Goal: Transaction & Acquisition: Download file/media

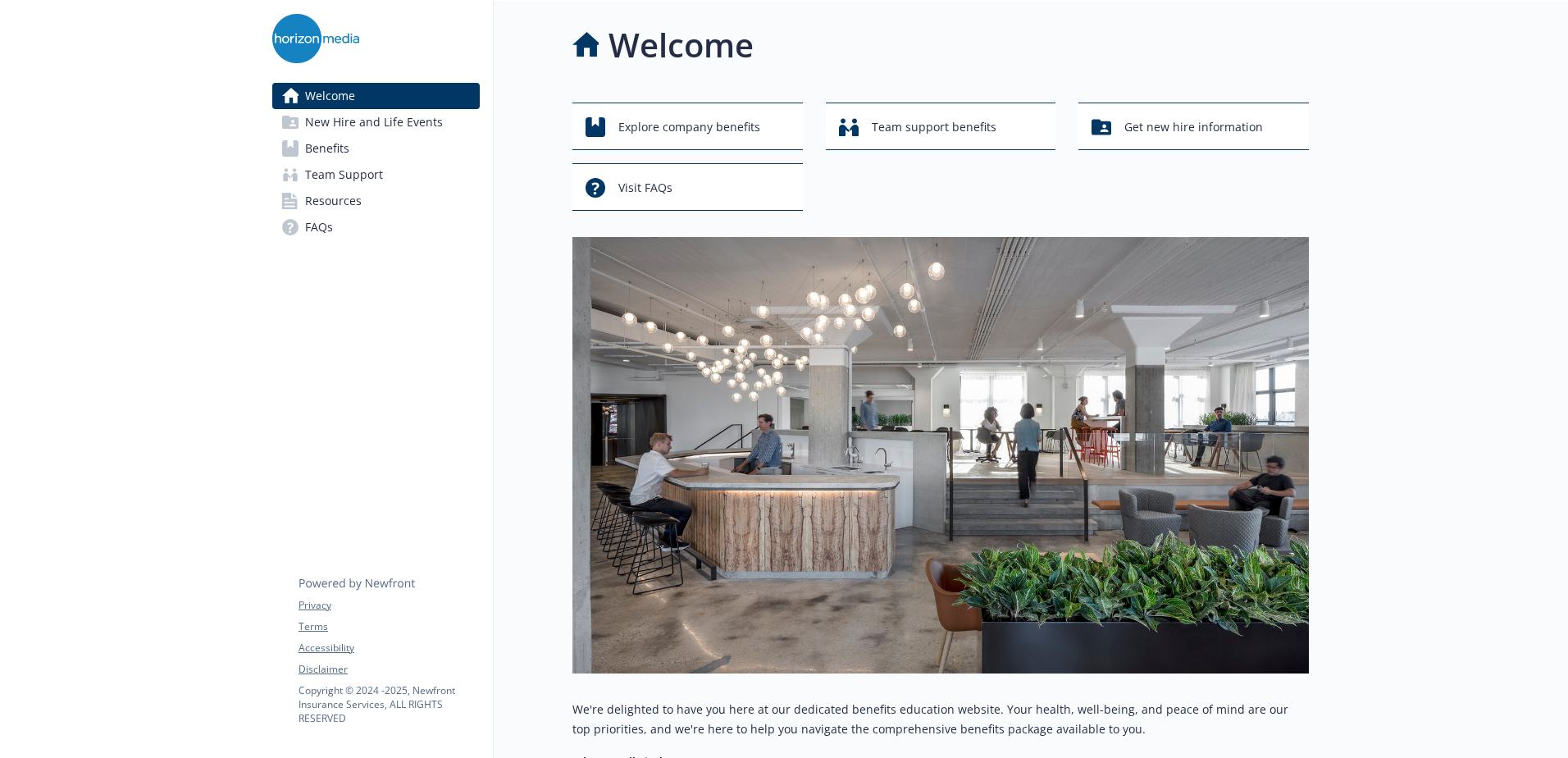
click at [352, 146] on link "Benefits" at bounding box center [376, 149] width 207 height 26
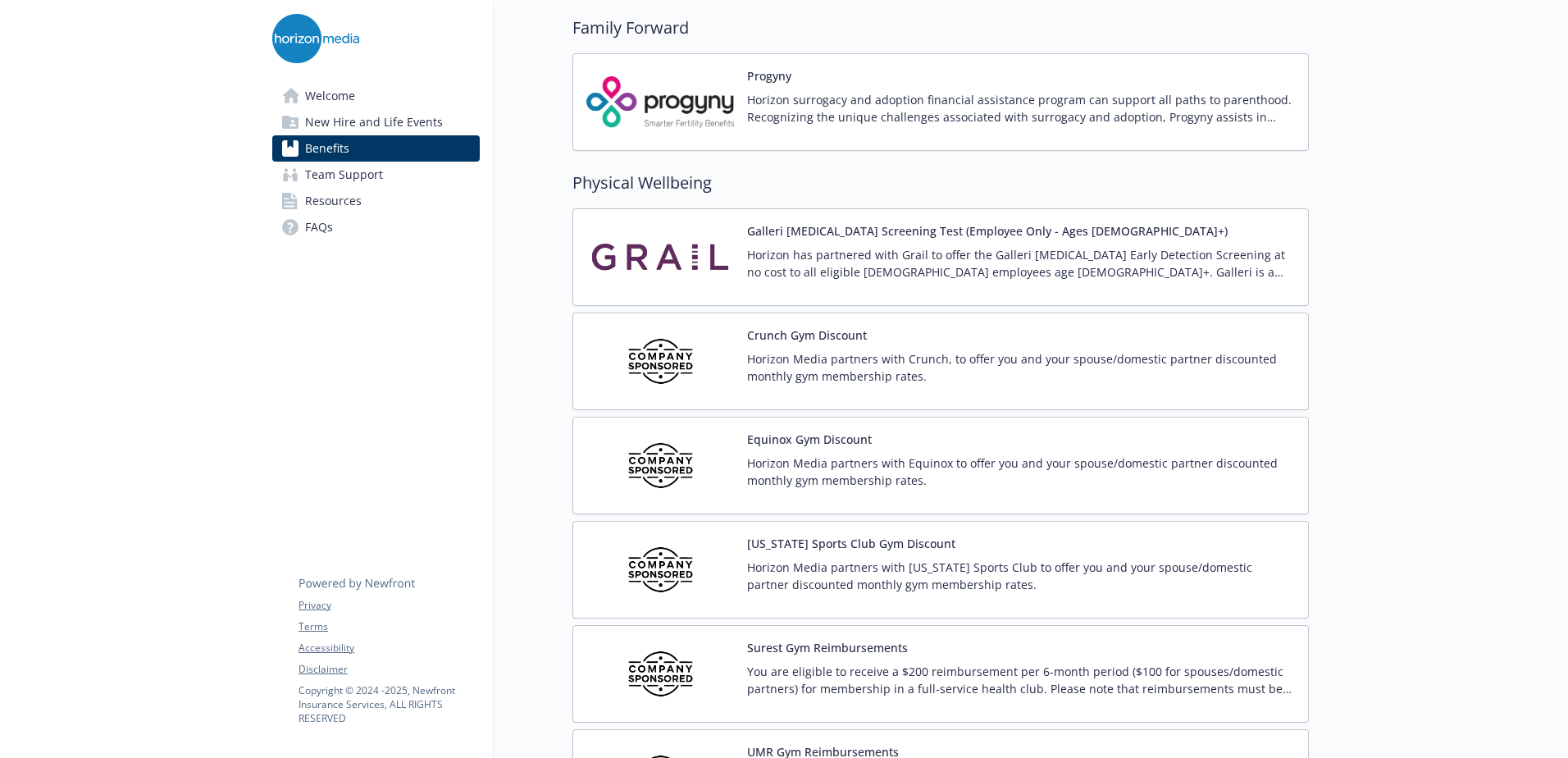
scroll to position [3527, 0]
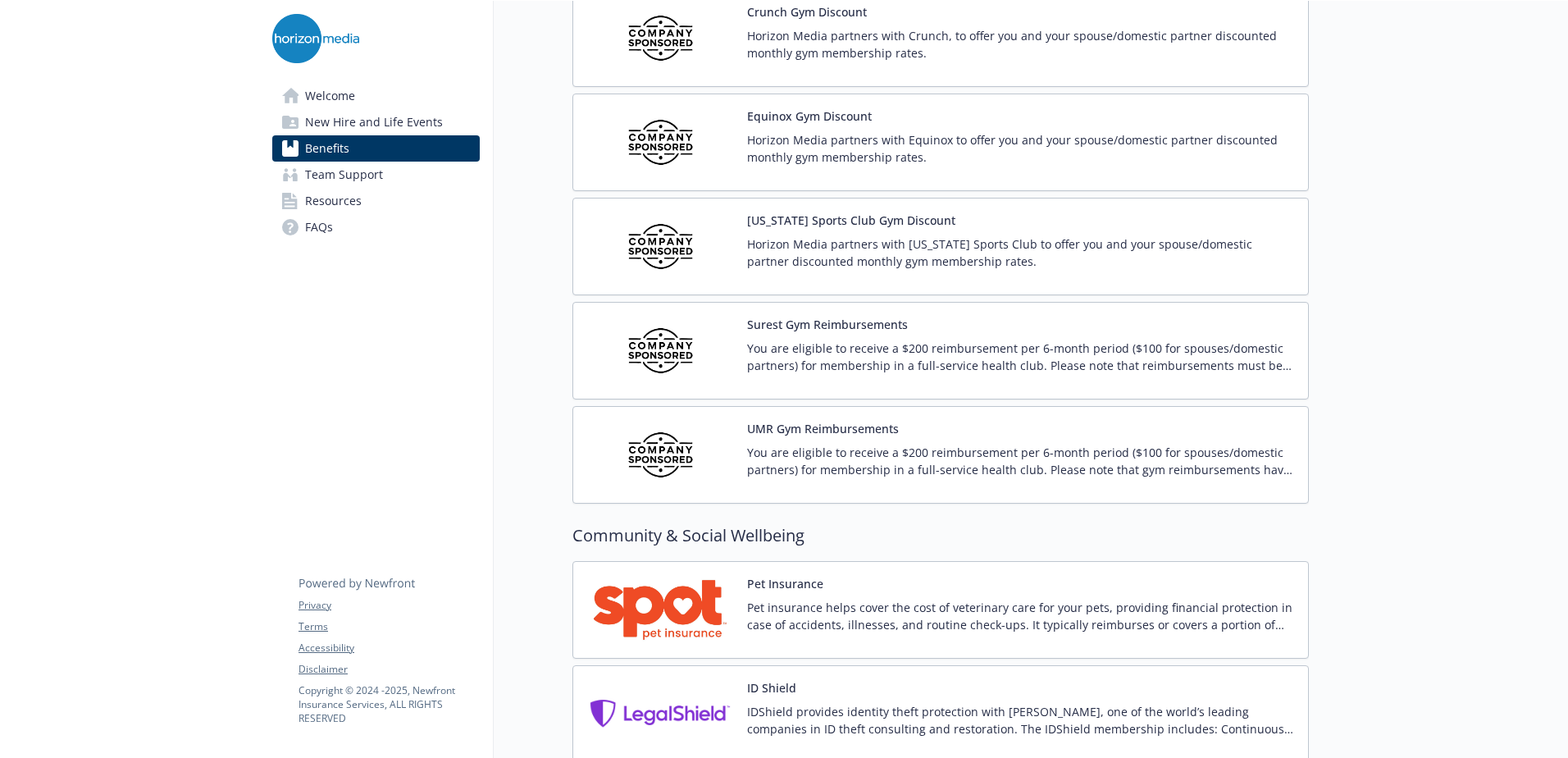
click at [788, 356] on p "You are eligible to receive a $200 reimbursement per 6-month period ($100 for s…" at bounding box center [1022, 357] width 548 height 35
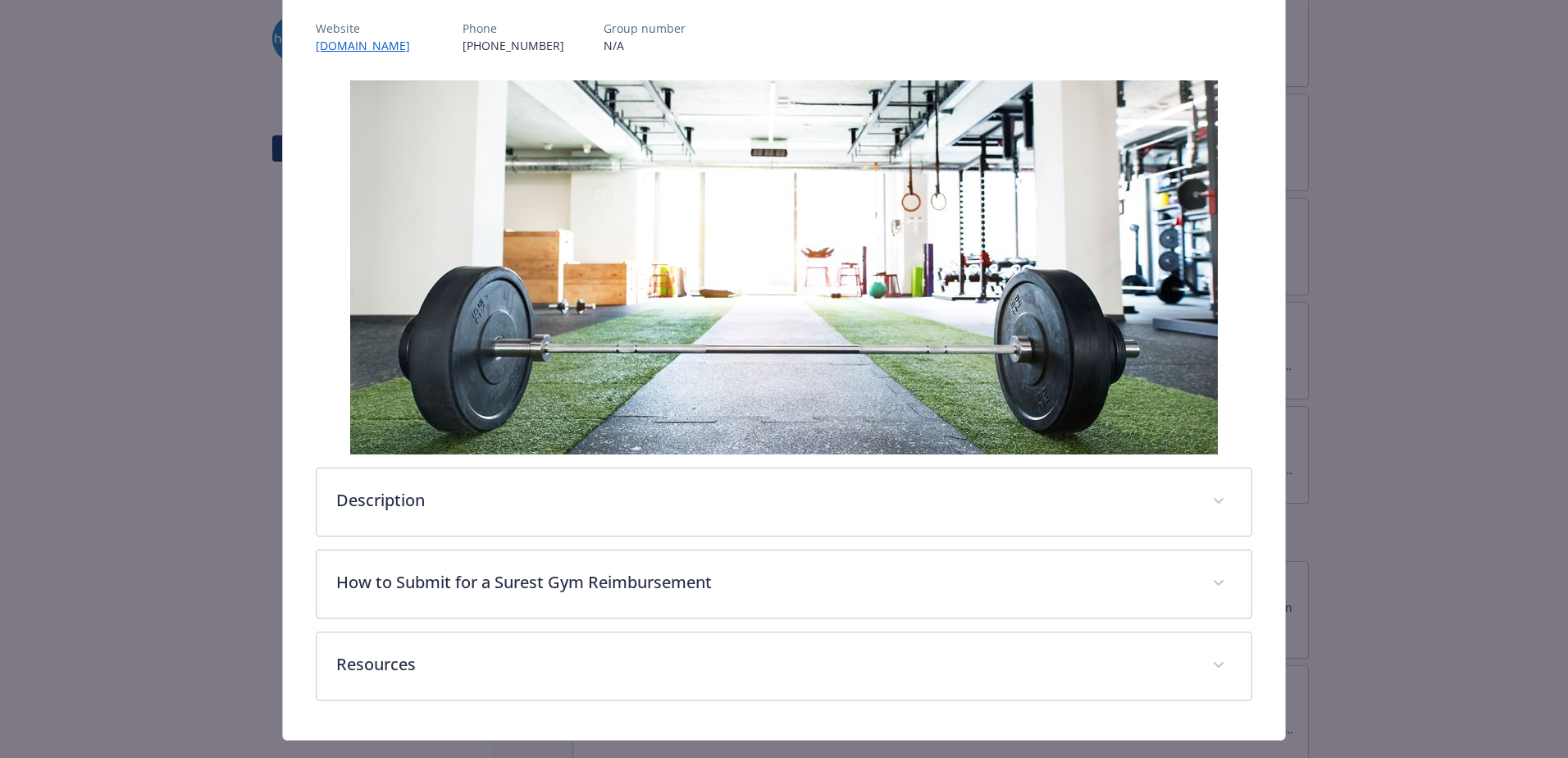
scroll to position [246, 0]
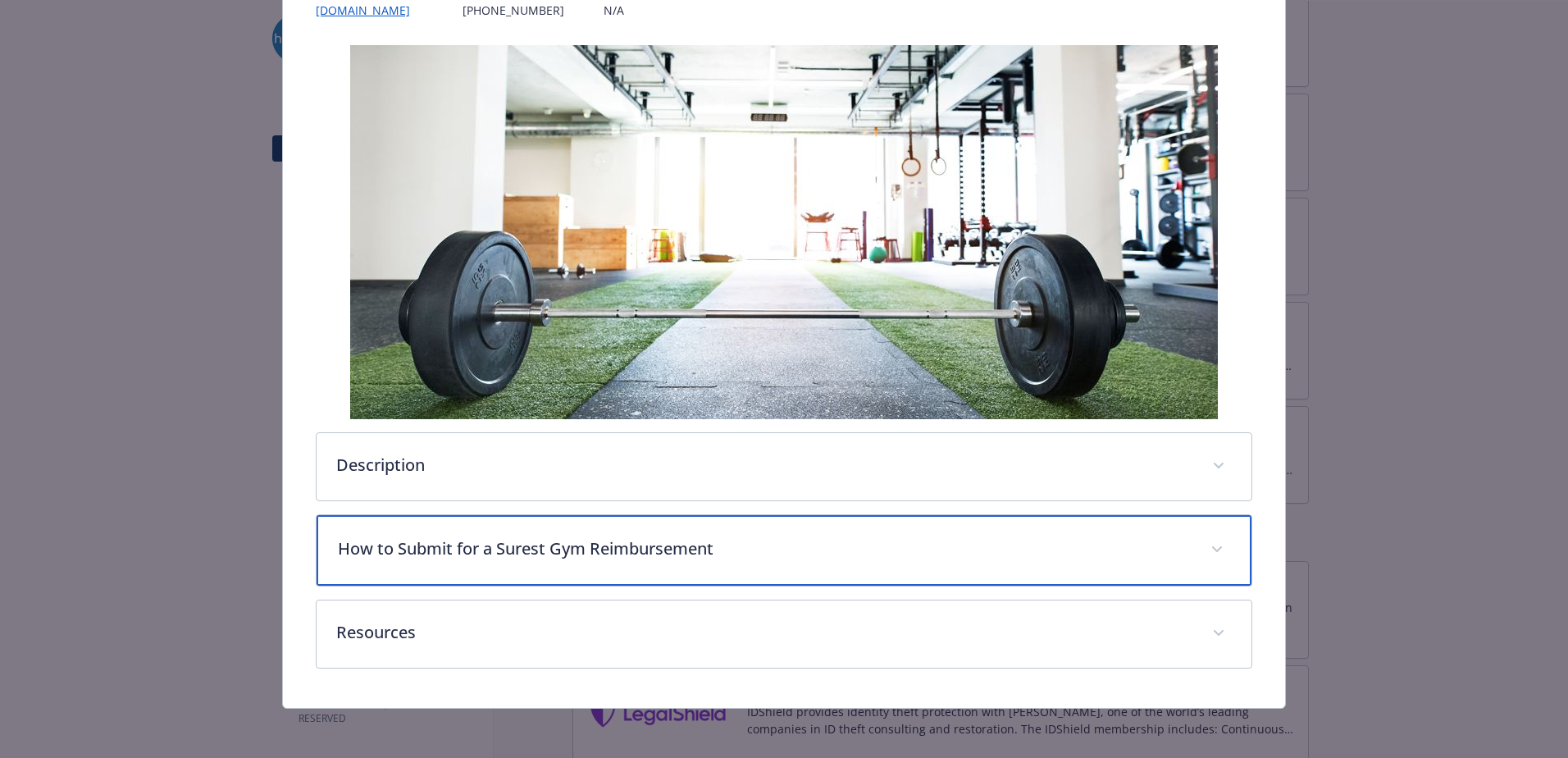
click at [493, 549] on p "How to Submit for a Surest Gym Reimbursement" at bounding box center [764, 548] width 853 height 24
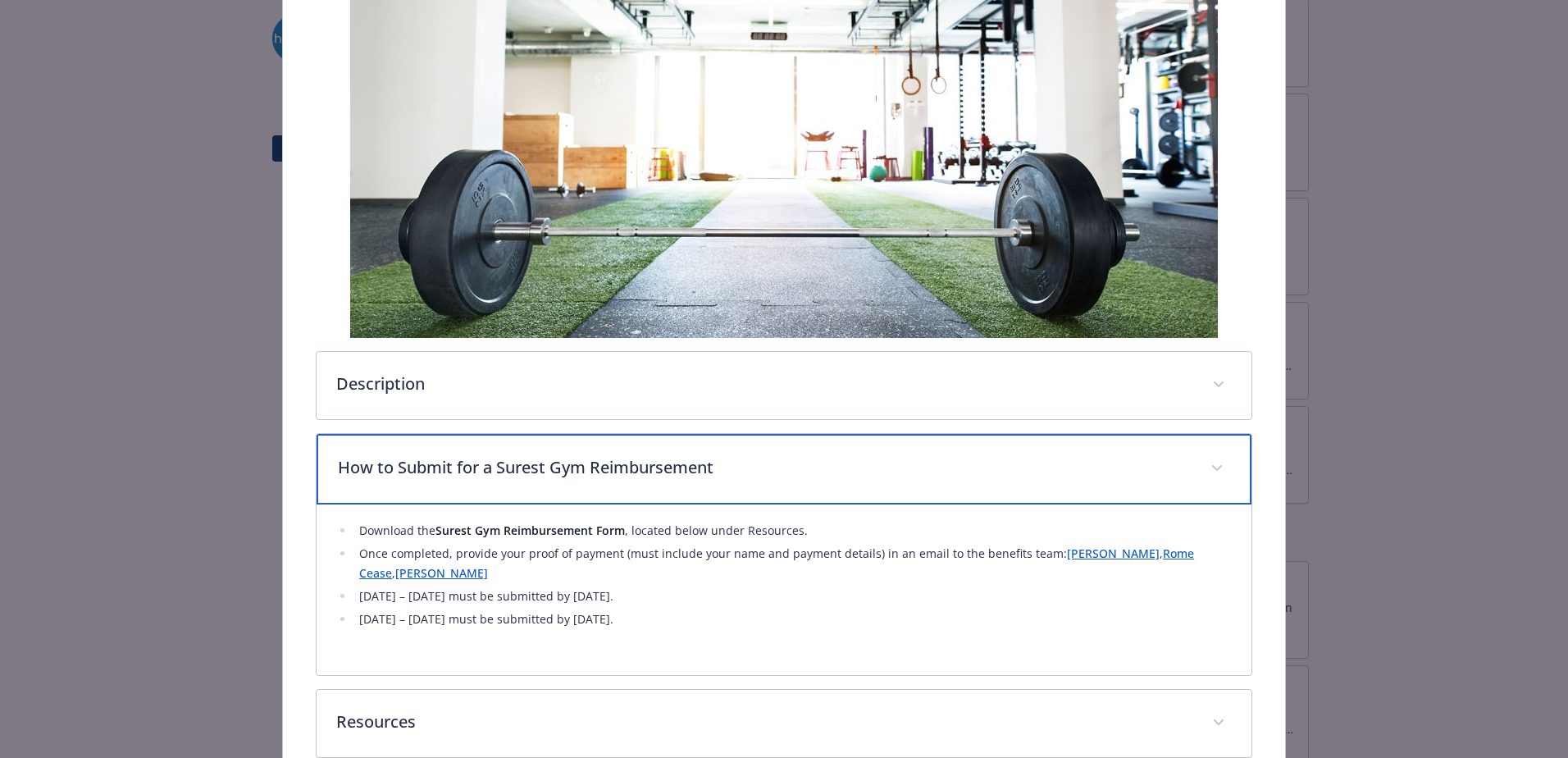
scroll to position [328, 0]
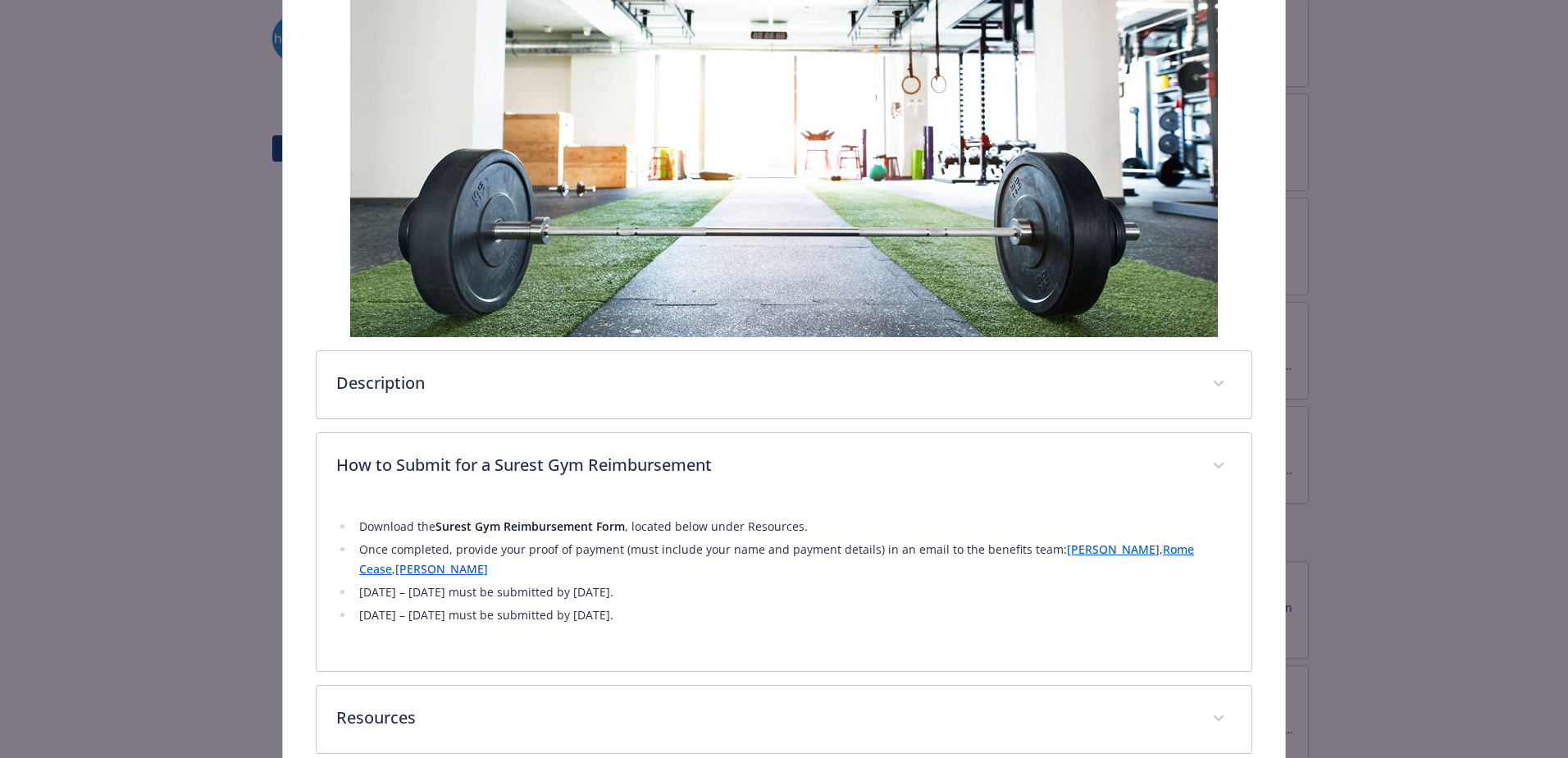
click at [526, 527] on strong "Surest Gym Reimbursement Form" at bounding box center [531, 527] width 190 height 16
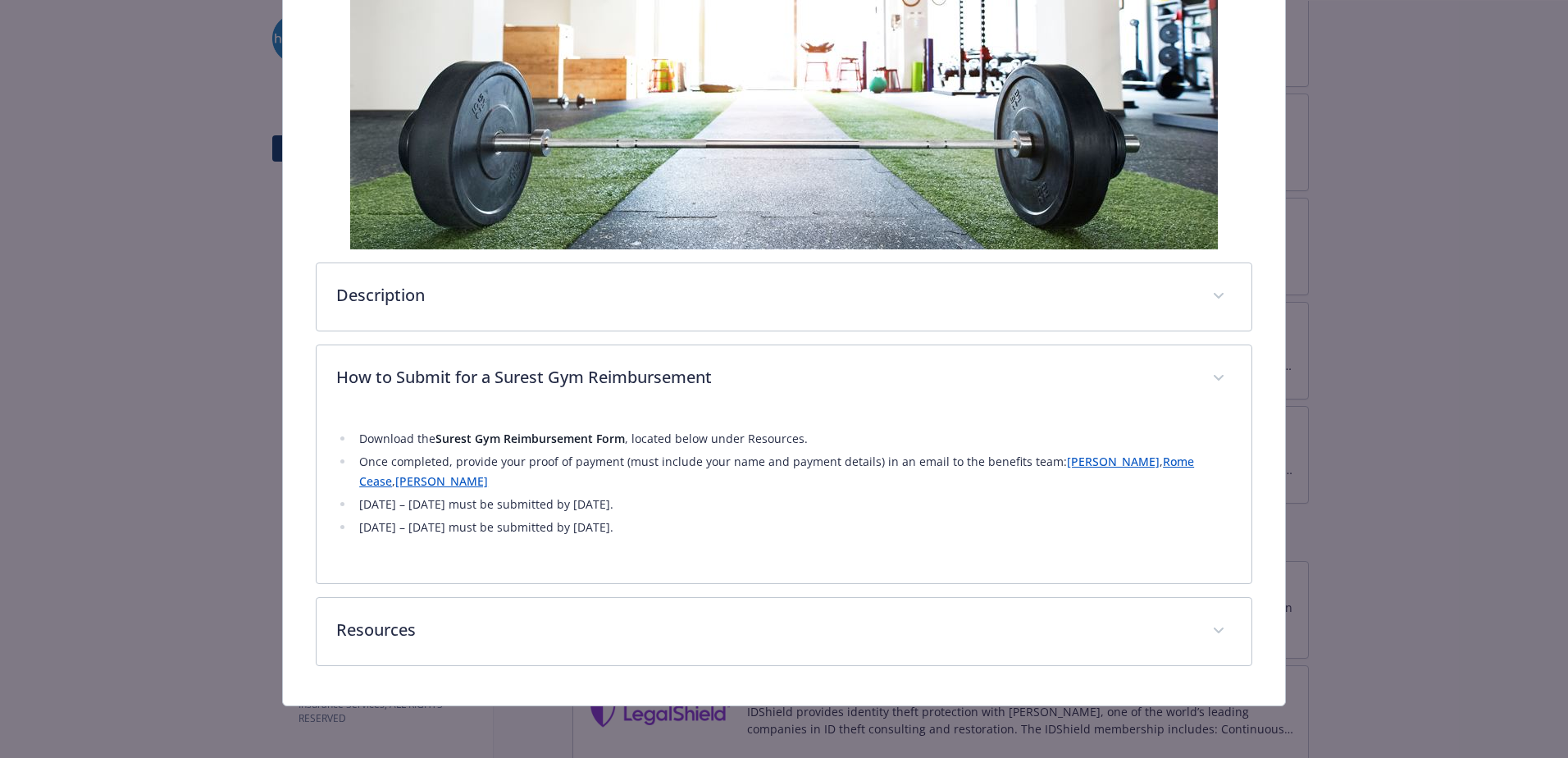
scroll to position [417, 0]
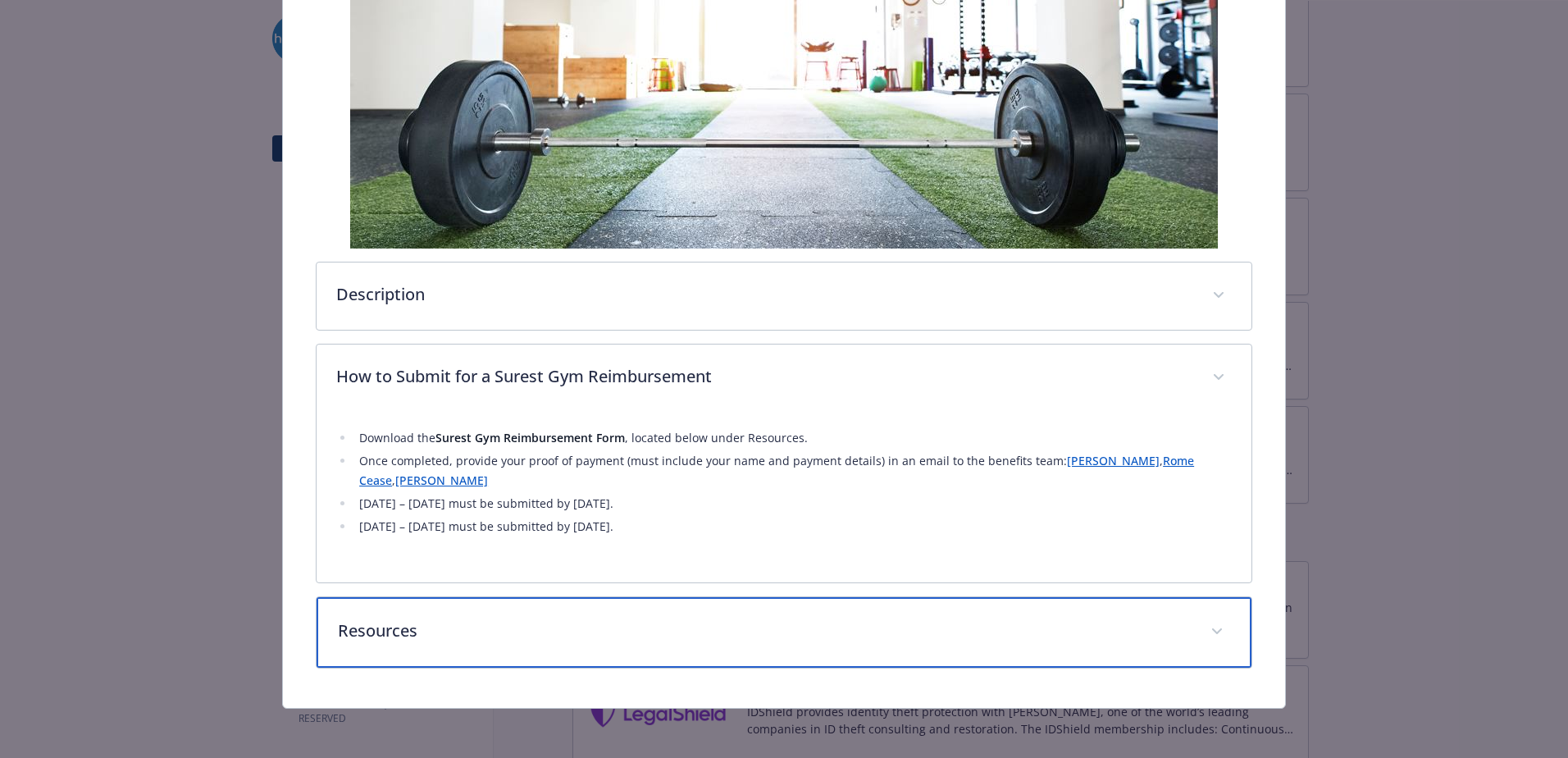
click at [505, 636] on p "Resources" at bounding box center [764, 631] width 853 height 24
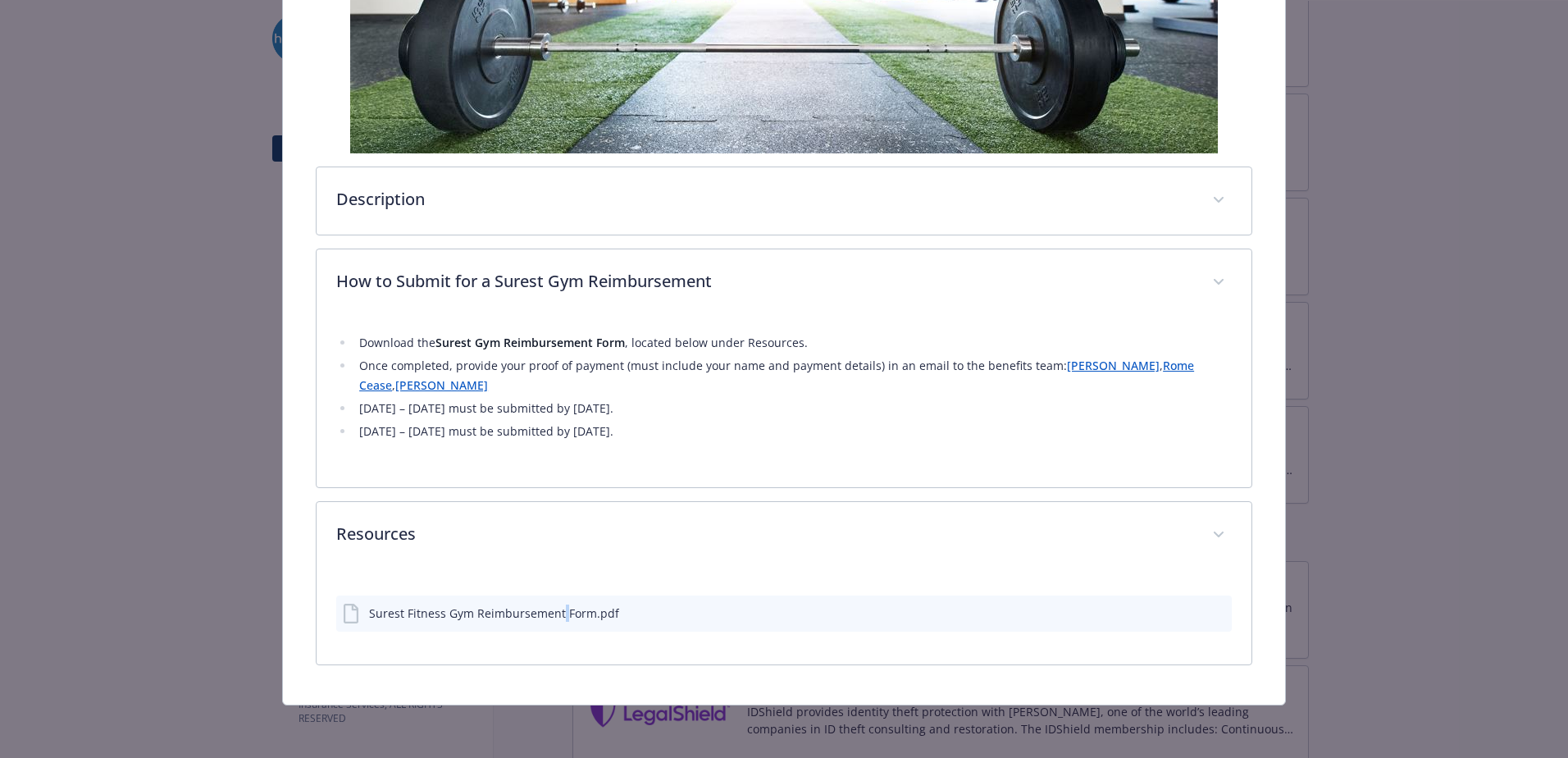
scroll to position [512, 0]
drag, startPoint x: 560, startPoint y: 618, endPoint x: 583, endPoint y: 618, distance: 23.0
click at [583, 618] on div "Surest Fitness Gym Reimbursement Form.pdf" at bounding box center [493, 614] width 250 height 17
click at [1184, 619] on button "details for plan Physical Wellbeing - Surest Gym Reimbursements - Gym / Health …" at bounding box center [1190, 614] width 13 height 17
click at [1183, 615] on icon "download file" at bounding box center [1189, 612] width 13 height 13
